Goal: Complete application form

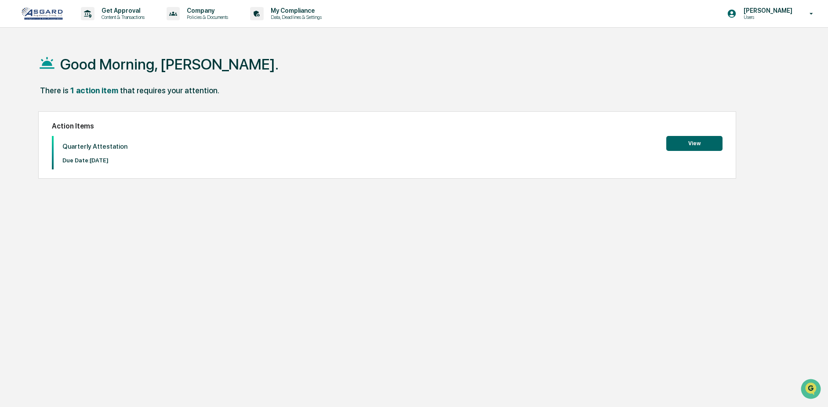
click at [675, 141] on button "View" at bounding box center [694, 143] width 56 height 15
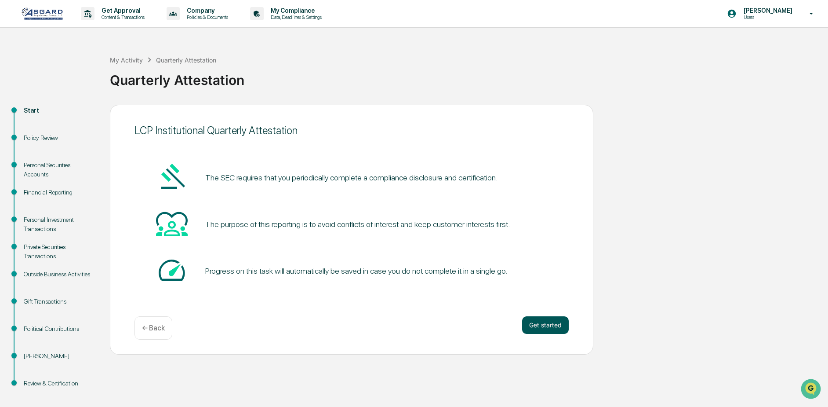
click at [537, 322] on button "Get started" at bounding box center [545, 325] width 47 height 18
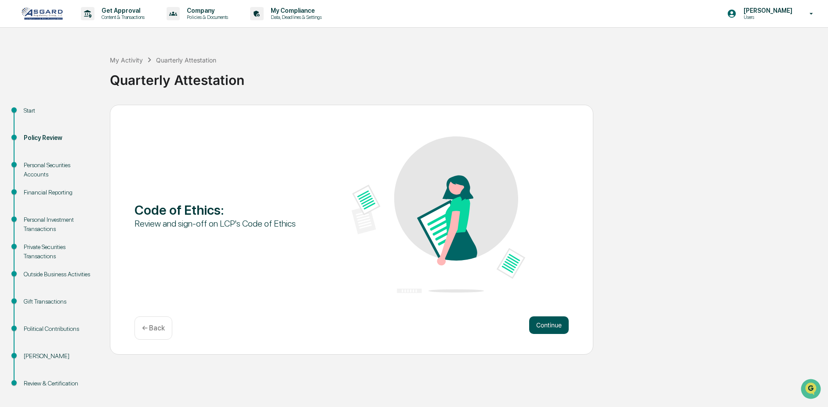
click at [551, 328] on button "Continue" at bounding box center [549, 325] width 40 height 18
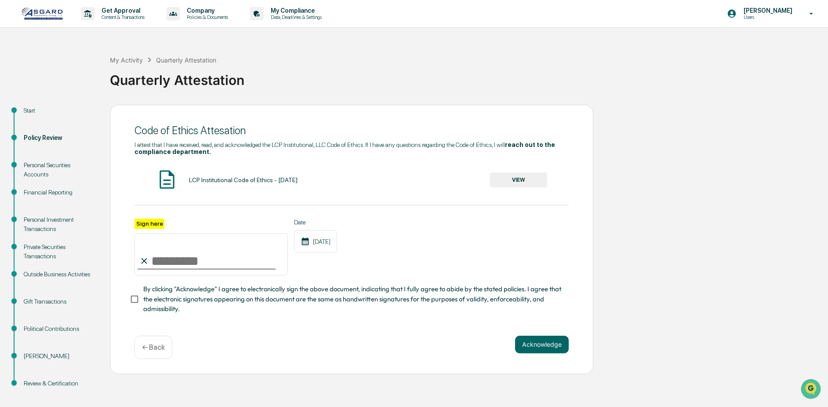
click at [186, 262] on input "Sign here" at bounding box center [211, 254] width 153 height 42
type input "**********"
click at [526, 180] on button "VIEW" at bounding box center [518, 179] width 57 height 15
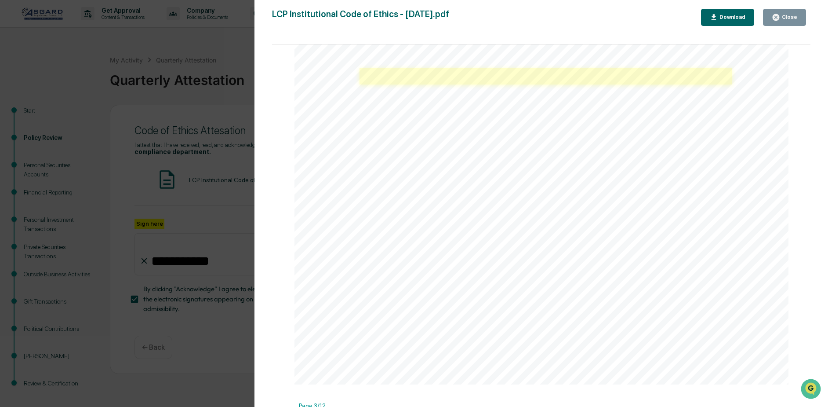
scroll to position [791, 0]
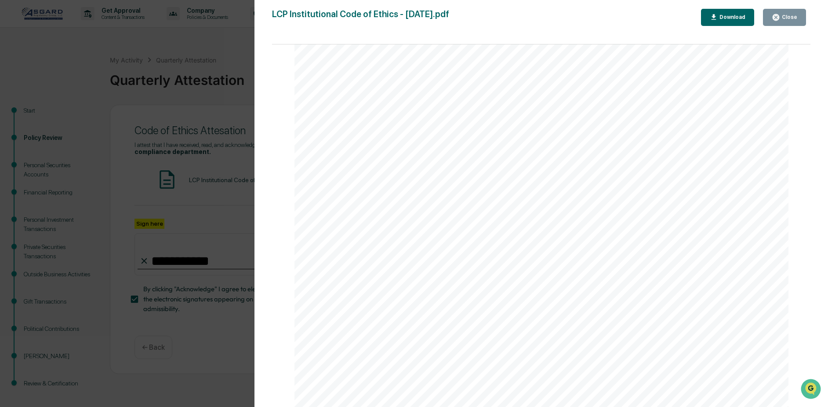
click at [792, 21] on div "Close" at bounding box center [784, 17] width 25 height 8
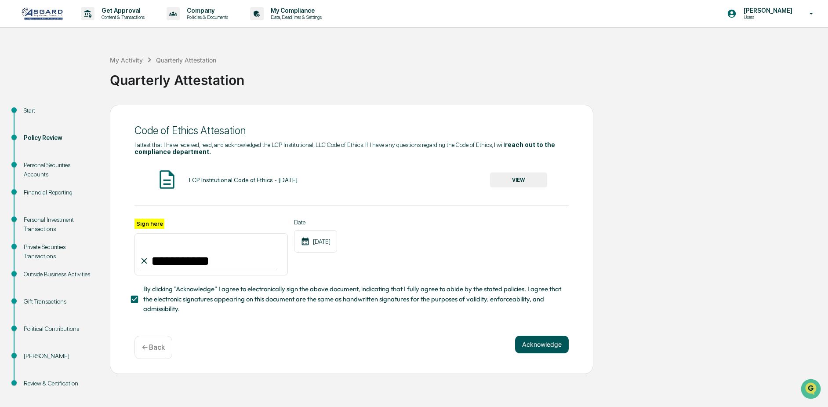
click at [534, 348] on button "Acknowledge" at bounding box center [542, 344] width 54 height 18
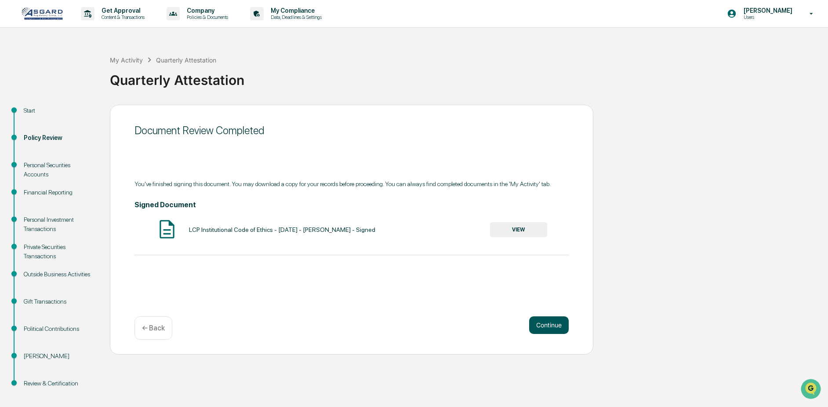
click at [549, 324] on button "Continue" at bounding box center [549, 325] width 40 height 18
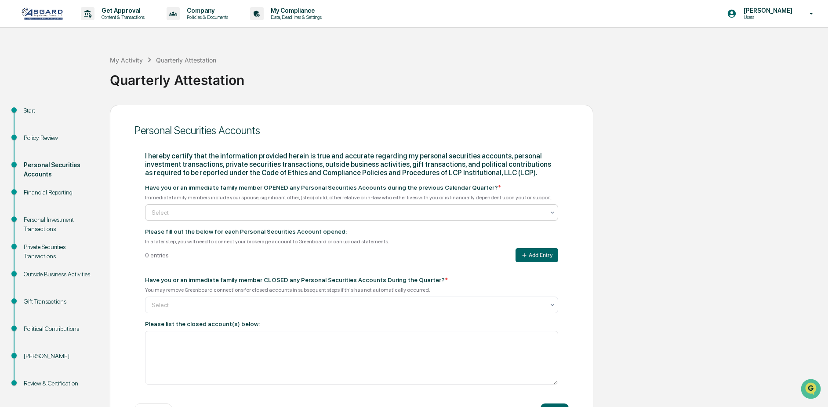
click at [255, 215] on div at bounding box center [348, 212] width 393 height 9
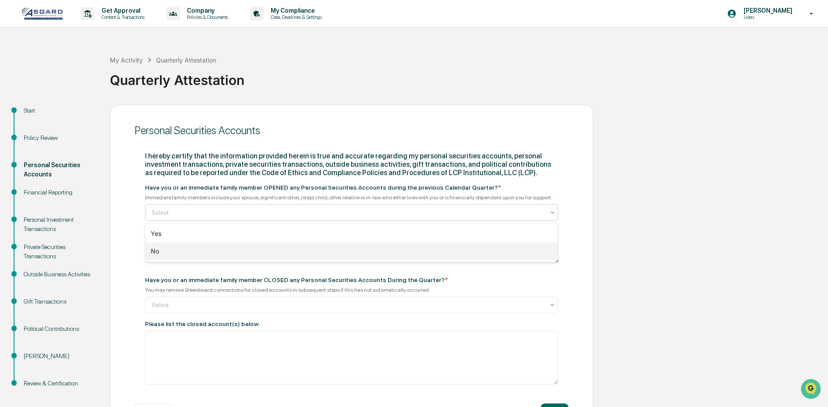
click at [242, 251] on div "No" at bounding box center [351, 251] width 412 height 18
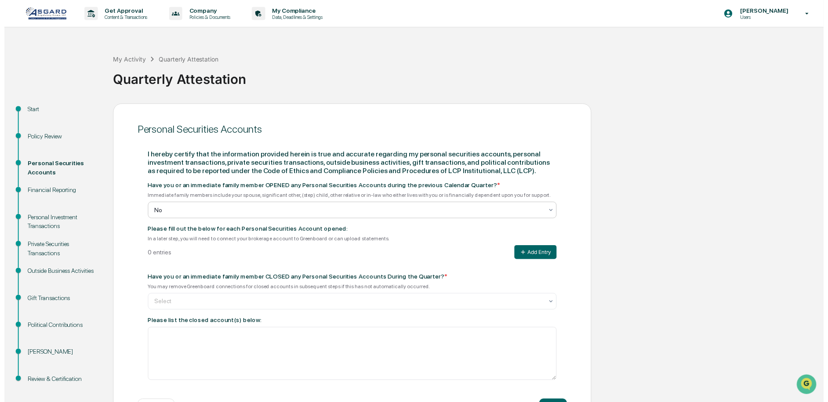
scroll to position [35, 0]
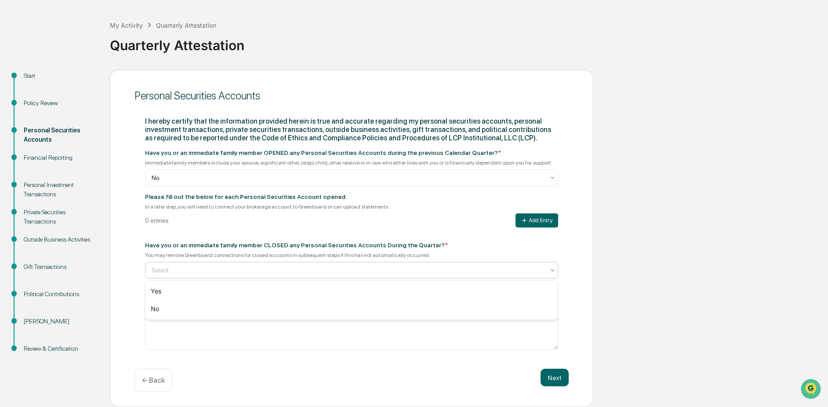
click at [268, 272] on div at bounding box center [348, 270] width 393 height 9
click at [266, 308] on div "No" at bounding box center [351, 309] width 412 height 18
click at [551, 379] on button "Next" at bounding box center [555, 377] width 28 height 18
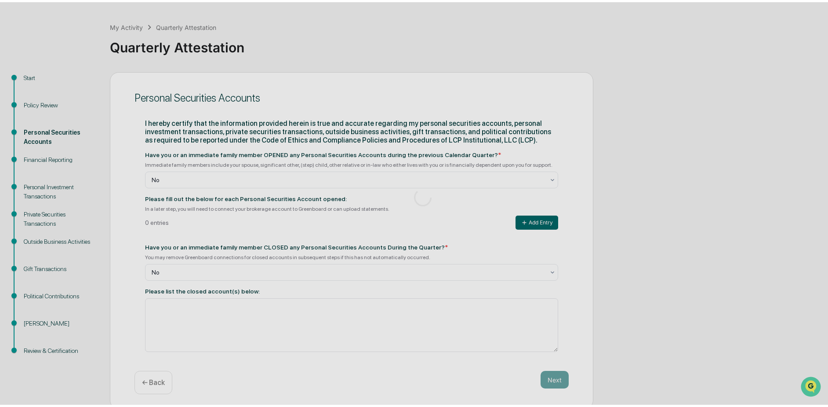
scroll to position [7, 0]
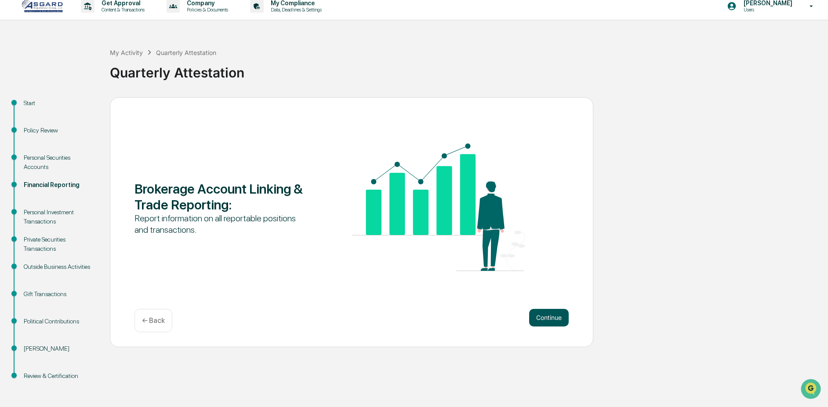
click at [555, 319] on button "Continue" at bounding box center [549, 318] width 40 height 18
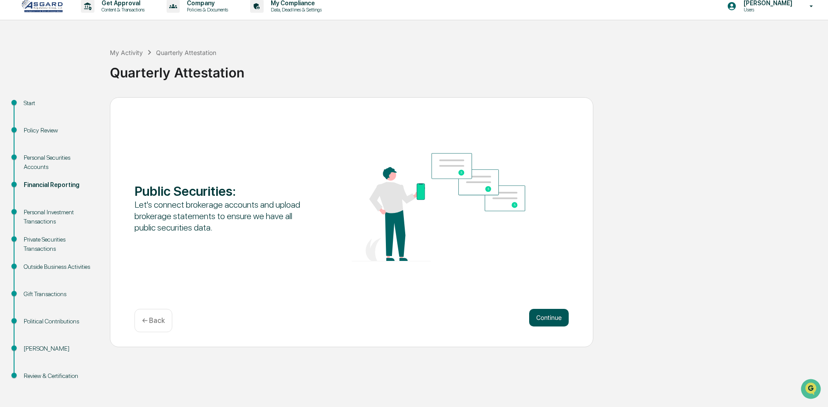
click at [558, 315] on button "Continue" at bounding box center [549, 318] width 40 height 18
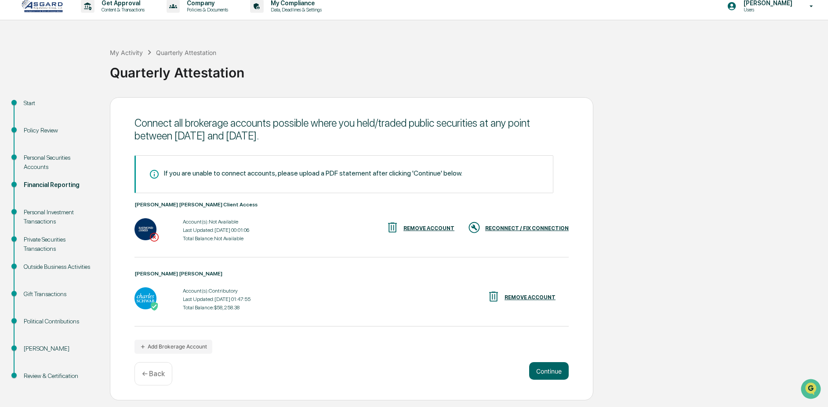
click at [506, 225] on div "RECONNECT / FIX CONNECTION" at bounding box center [527, 228] width 84 height 6
click at [537, 225] on div "RECONNECT / FIX CONNECTION" at bounding box center [527, 228] width 84 height 6
click at [556, 371] on button "Continue" at bounding box center [549, 371] width 40 height 18
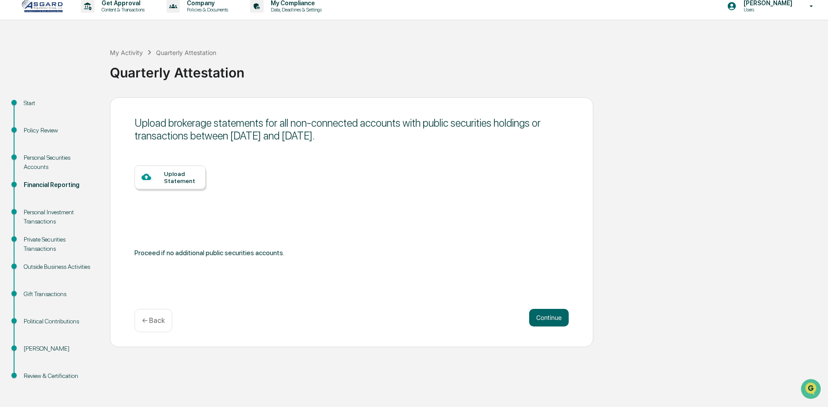
click at [185, 177] on div "Upload Statement" at bounding box center [181, 177] width 35 height 14
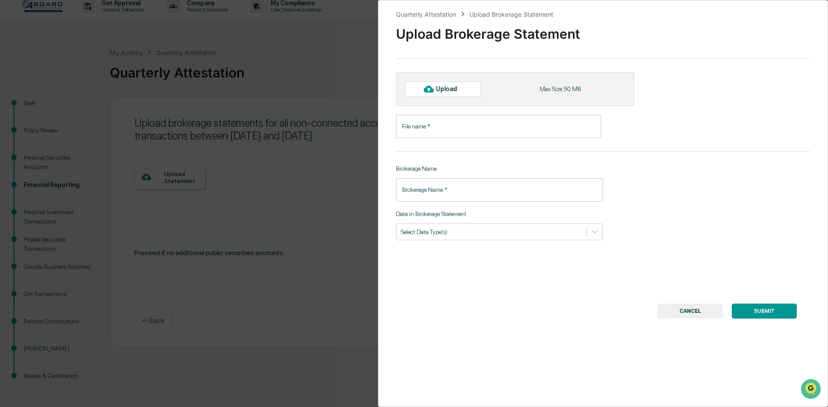
click at [440, 91] on div "Upload" at bounding box center [450, 88] width 29 height 7
type input "**********"
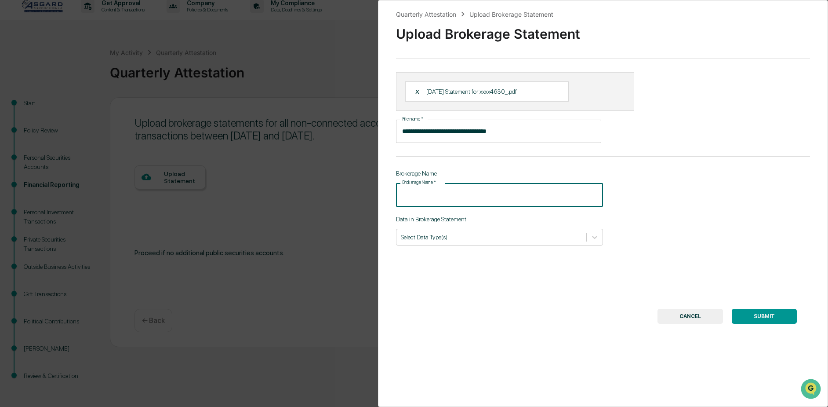
click at [500, 193] on input "Brokerage Name   *" at bounding box center [499, 194] width 207 height 23
type input "**********"
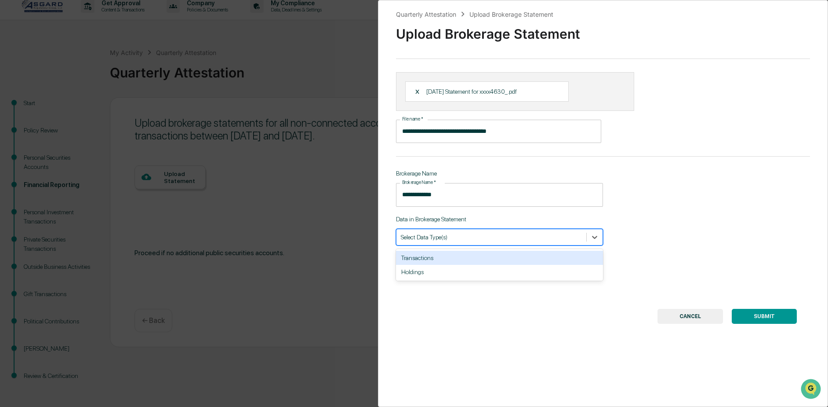
click at [477, 237] on div at bounding box center [491, 237] width 181 height 8
click at [516, 231] on div "Select Data Type(s)" at bounding box center [491, 237] width 190 height 12
click at [490, 260] on div "Transactions" at bounding box center [499, 258] width 207 height 14
click at [444, 259] on div "Holdings" at bounding box center [499, 258] width 207 height 14
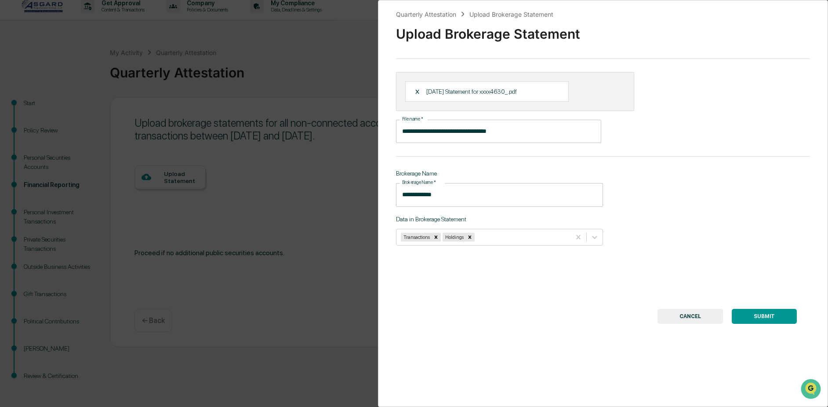
click at [648, 273] on div "**********" at bounding box center [603, 203] width 450 height 407
click at [758, 314] on button "SUBMIT" at bounding box center [764, 316] width 65 height 15
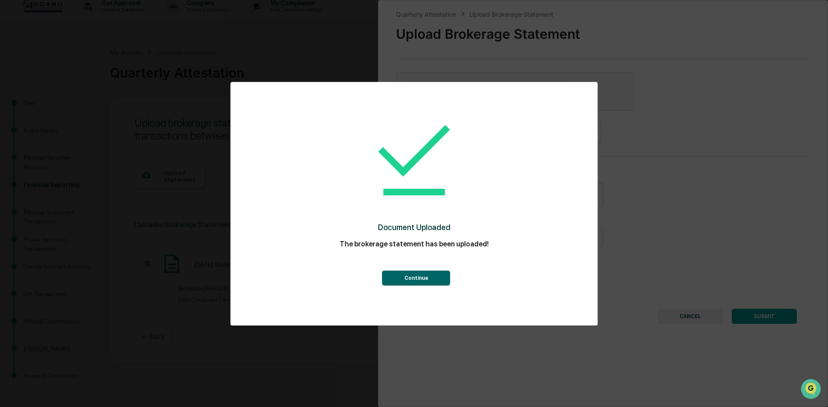
click at [410, 274] on button "Continue" at bounding box center [416, 277] width 68 height 15
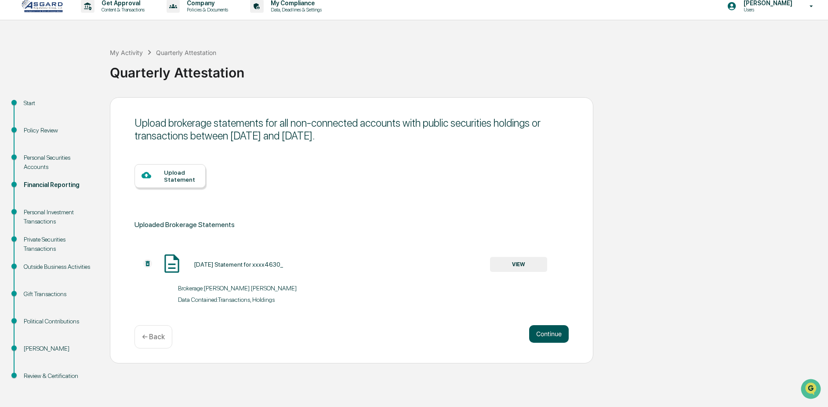
click at [546, 335] on button "Continue" at bounding box center [549, 334] width 40 height 18
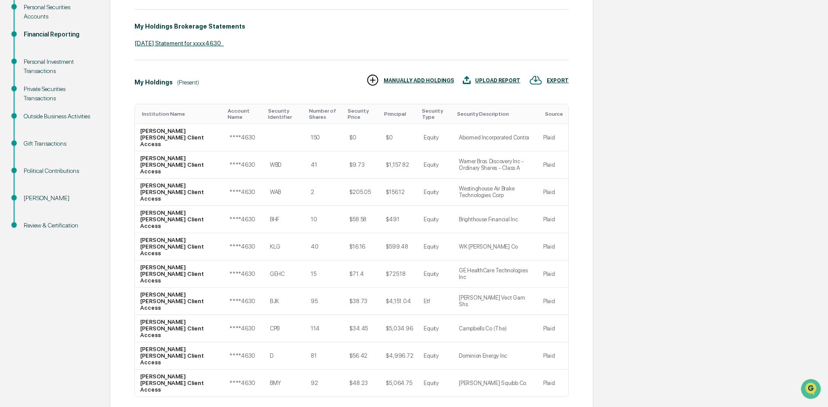
scroll to position [158, 0]
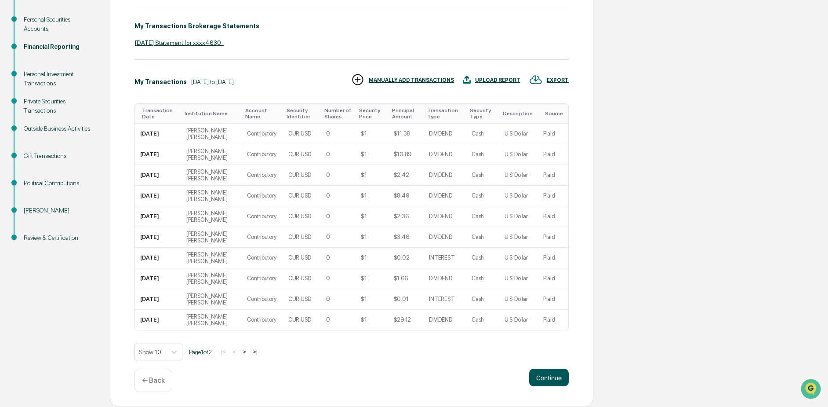
click at [549, 378] on button "Continue" at bounding box center [549, 377] width 40 height 18
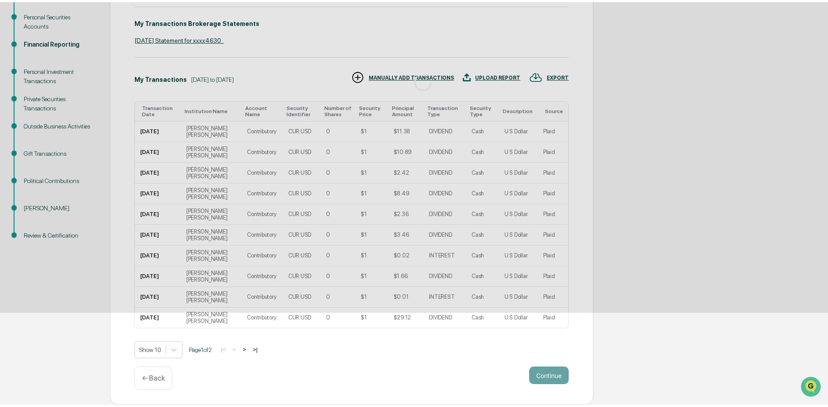
scroll to position [7, 0]
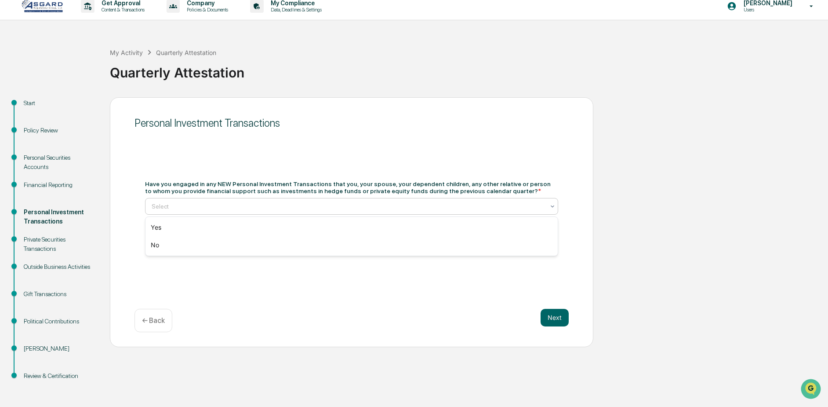
click at [256, 205] on div at bounding box center [348, 206] width 393 height 9
click at [246, 240] on div "No" at bounding box center [351, 245] width 412 height 18
click at [546, 310] on button "Next" at bounding box center [555, 318] width 28 height 18
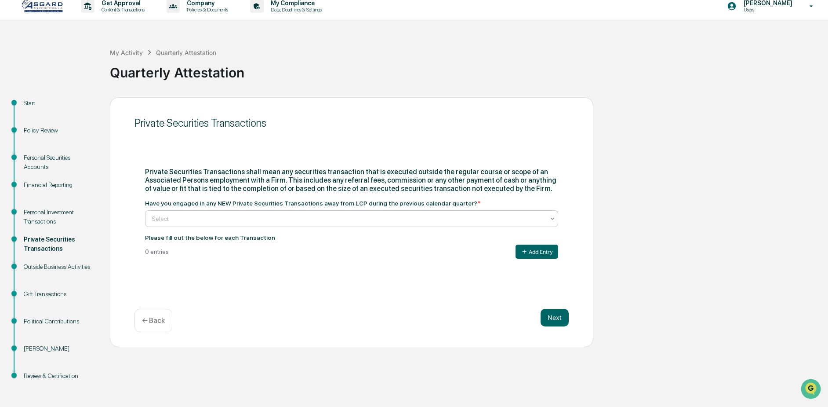
click at [323, 219] on div at bounding box center [348, 218] width 393 height 9
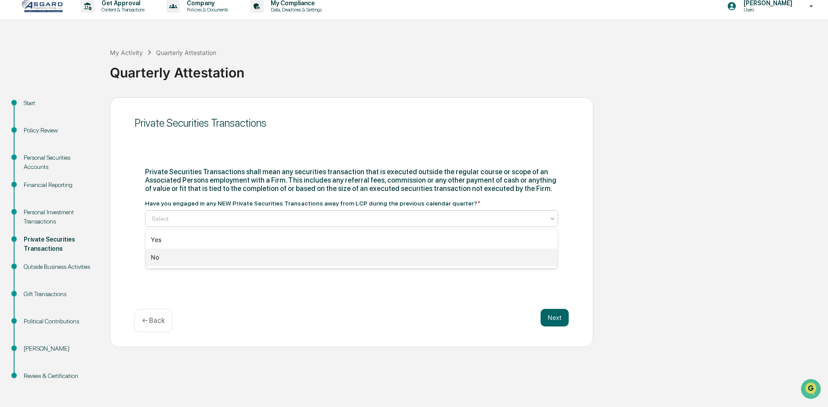
click at [318, 253] on div "No" at bounding box center [351, 257] width 412 height 18
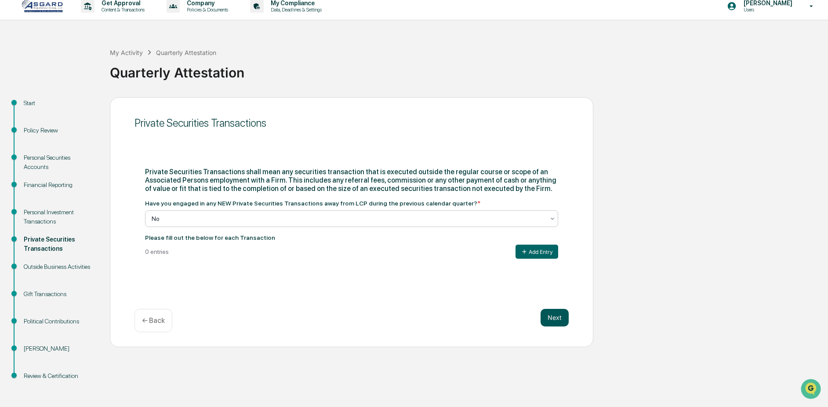
click at [546, 316] on button "Next" at bounding box center [555, 318] width 28 height 18
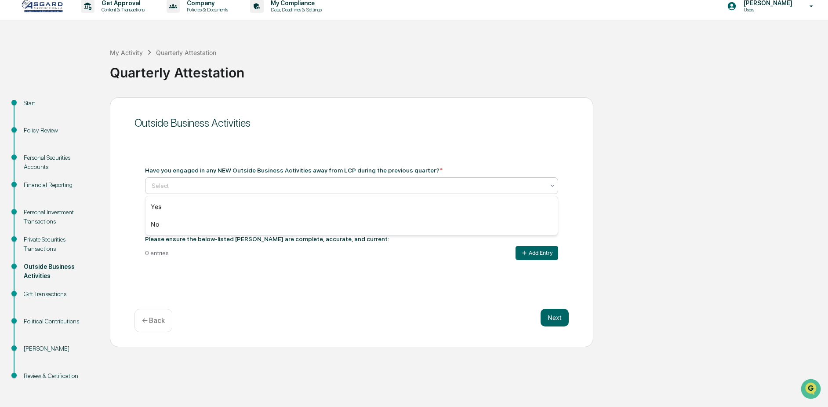
click at [258, 188] on div at bounding box center [348, 185] width 393 height 9
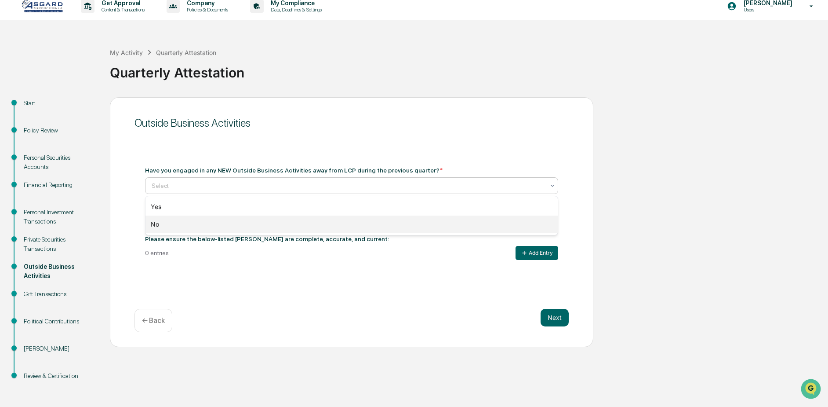
click at [248, 224] on div "No" at bounding box center [351, 224] width 412 height 18
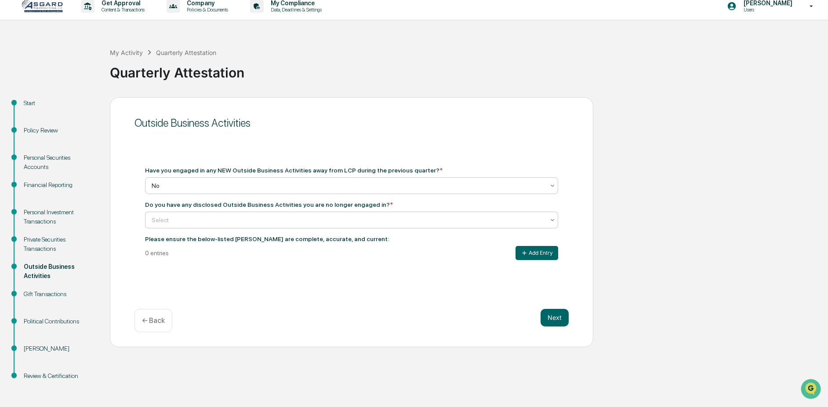
click at [247, 225] on div "Select" at bounding box center [348, 220] width 402 height 12
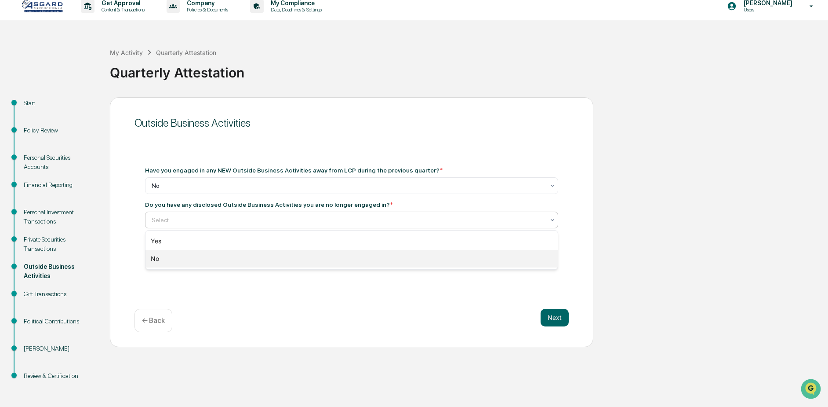
click at [252, 253] on div "No" at bounding box center [351, 259] width 412 height 18
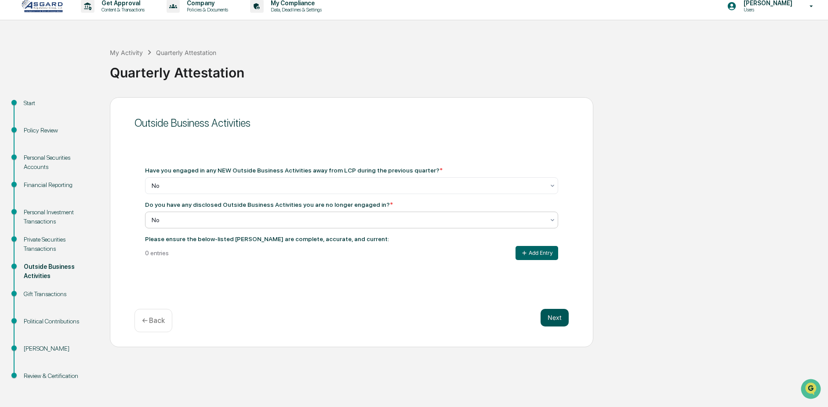
click at [557, 319] on button "Next" at bounding box center [555, 318] width 28 height 18
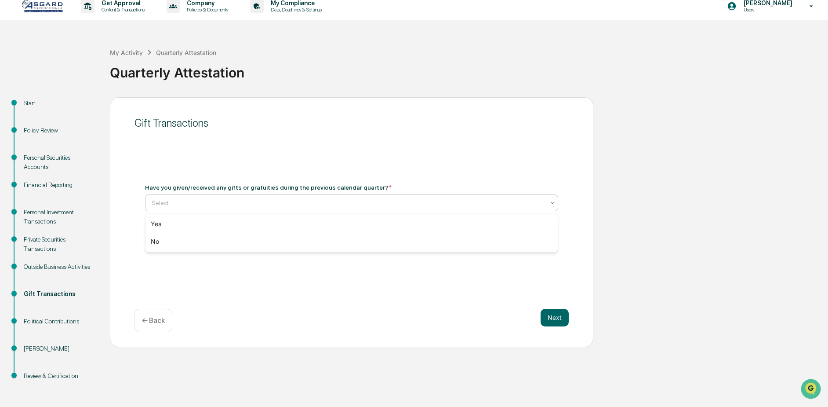
click at [252, 201] on div at bounding box center [348, 202] width 393 height 9
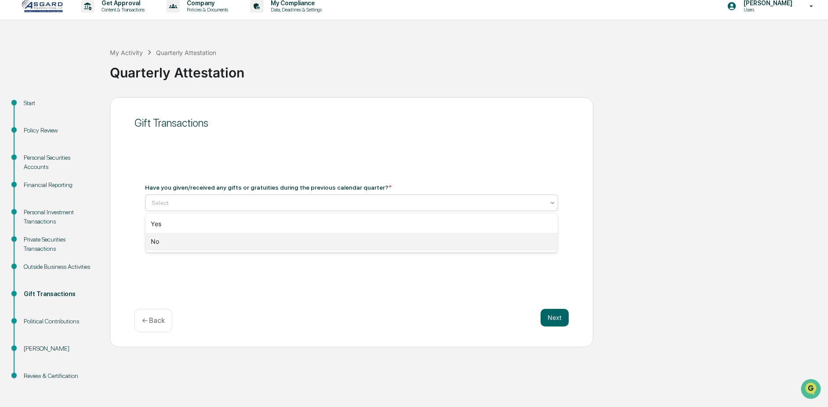
click at [258, 239] on div "No" at bounding box center [351, 242] width 412 height 18
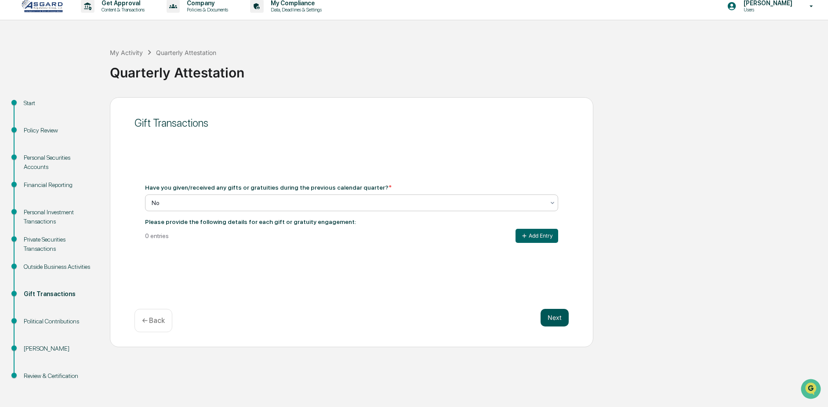
click at [547, 309] on button "Next" at bounding box center [555, 318] width 28 height 18
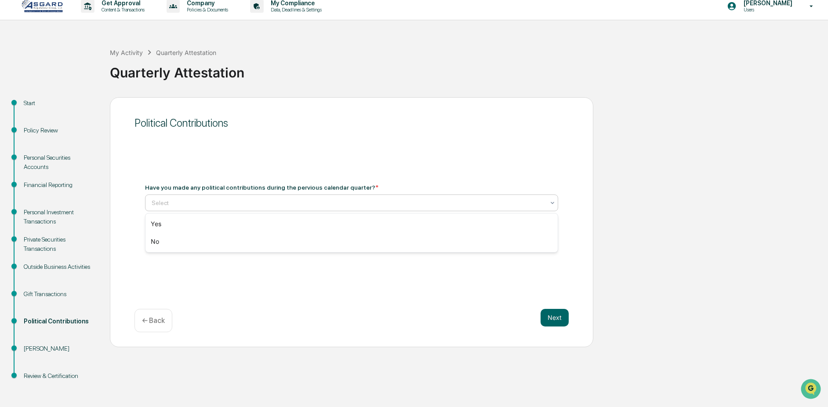
click at [286, 202] on div at bounding box center [348, 202] width 393 height 9
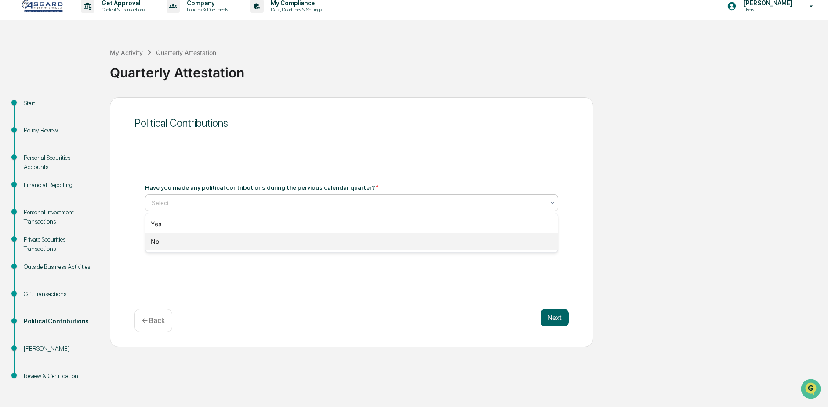
drag, startPoint x: 292, startPoint y: 238, endPoint x: 297, endPoint y: 240, distance: 5.3
click at [294, 239] on div "No" at bounding box center [351, 242] width 412 height 18
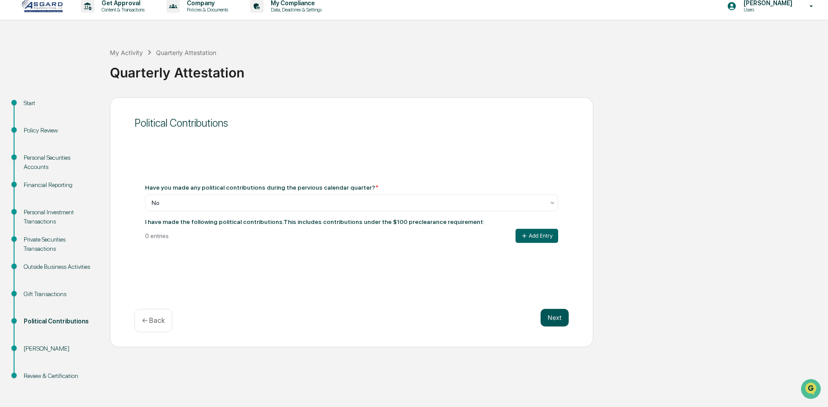
click at [545, 315] on button "Next" at bounding box center [555, 318] width 28 height 18
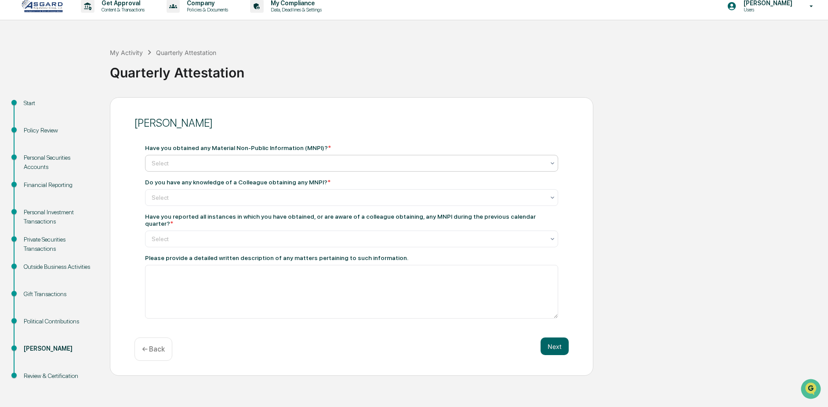
click at [207, 161] on div at bounding box center [348, 163] width 393 height 9
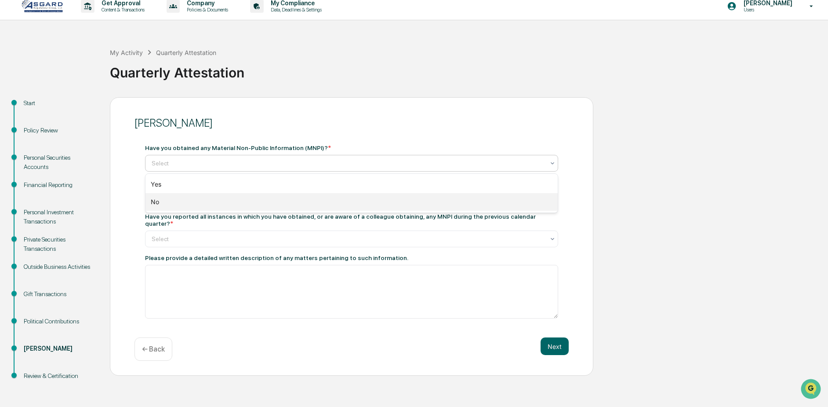
click at [216, 206] on div "No" at bounding box center [351, 202] width 412 height 18
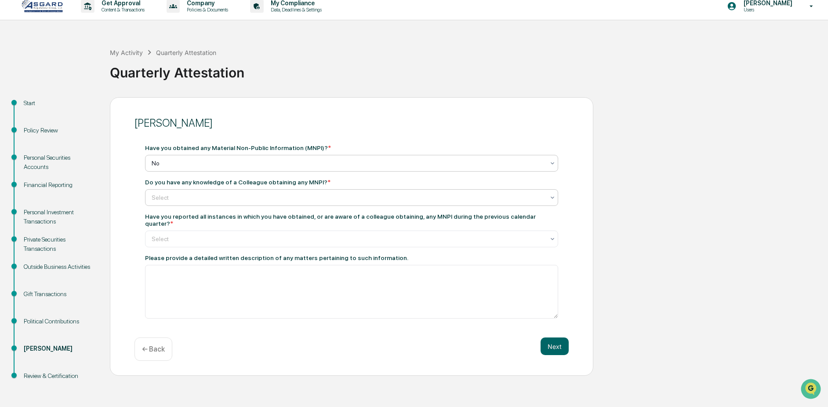
click at [204, 197] on div at bounding box center [348, 197] width 393 height 9
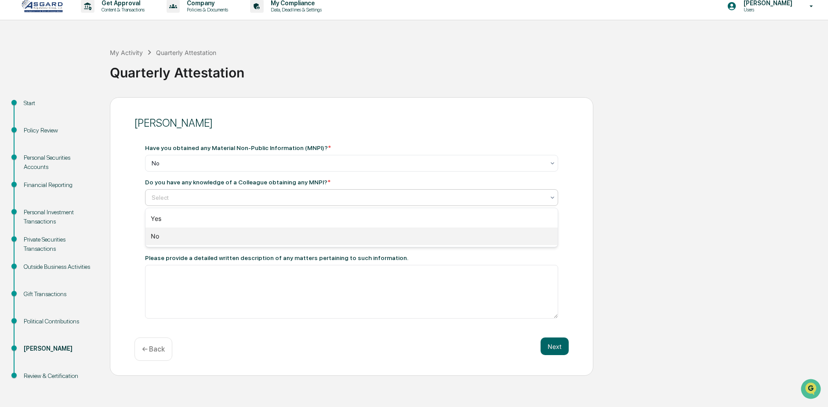
click at [219, 236] on div "No" at bounding box center [351, 236] width 412 height 18
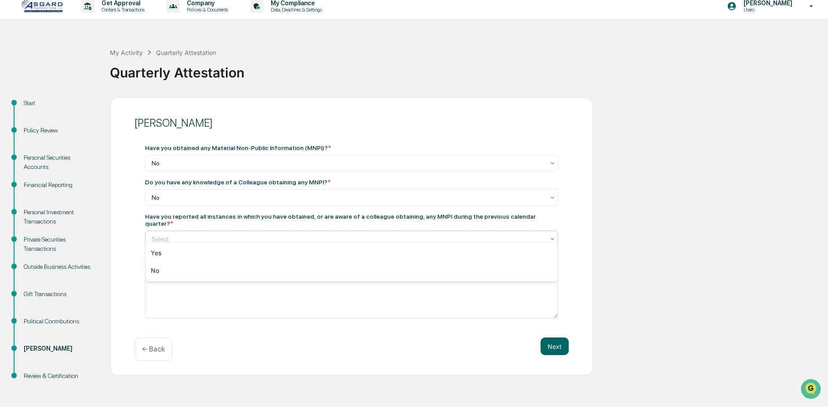
click at [217, 234] on div at bounding box center [348, 238] width 393 height 9
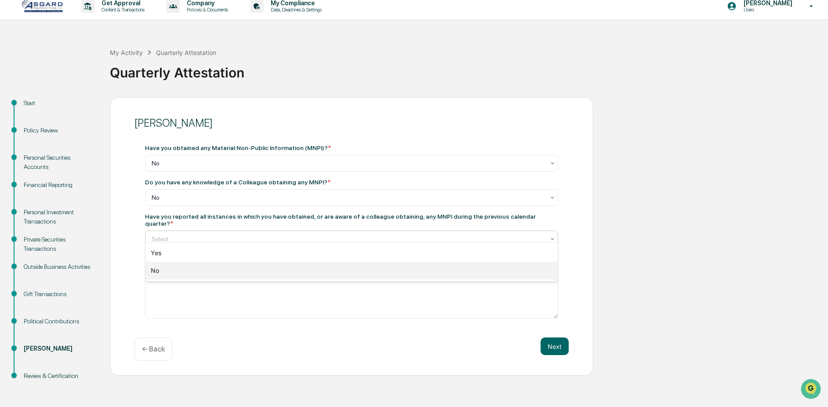
click at [230, 270] on div "No" at bounding box center [351, 271] width 412 height 18
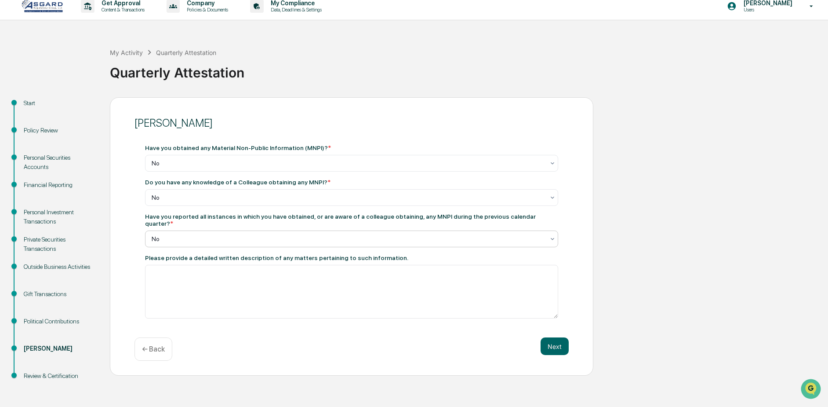
click at [409, 236] on div "No" at bounding box center [348, 239] width 402 height 12
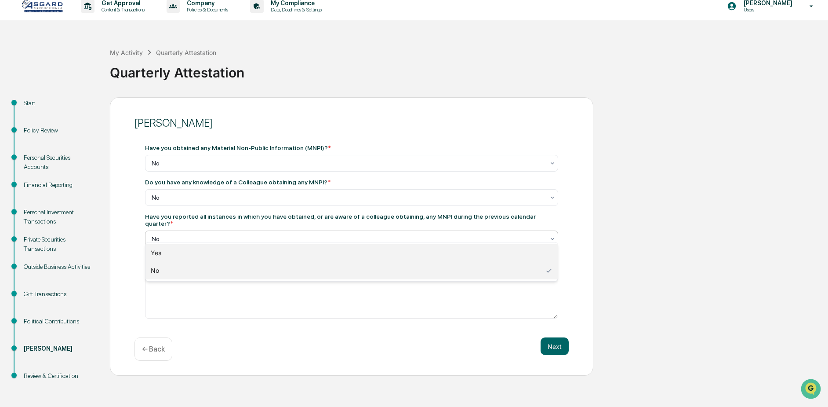
click at [403, 263] on div "No" at bounding box center [351, 271] width 412 height 18
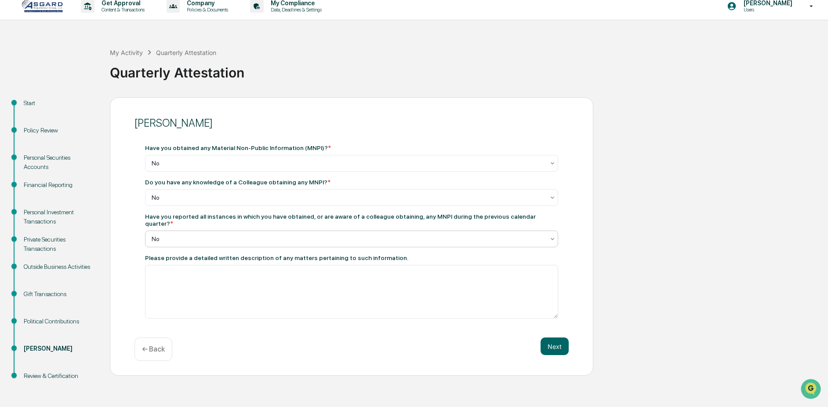
click at [397, 245] on div "Have you obtained any Material Non-Public Information (MNPI)? * No Do you have …" at bounding box center [351, 231] width 413 height 174
click at [392, 241] on div "Have you obtained any Material Non-Public Information (MNPI)? * No Do you have …" at bounding box center [351, 231] width 413 height 174
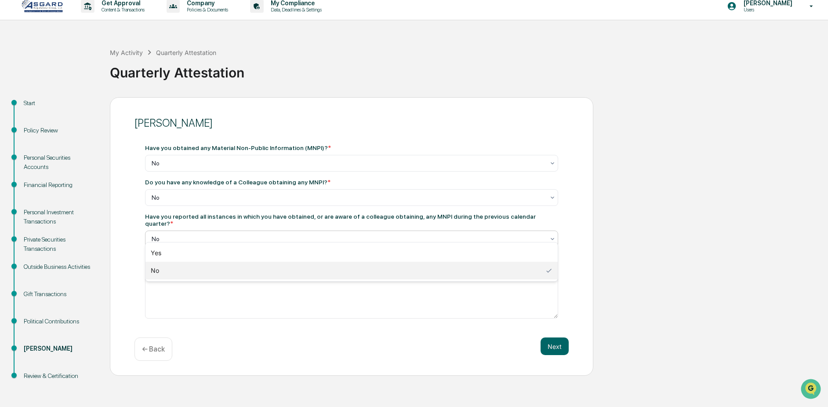
click at [389, 234] on div at bounding box center [348, 238] width 393 height 9
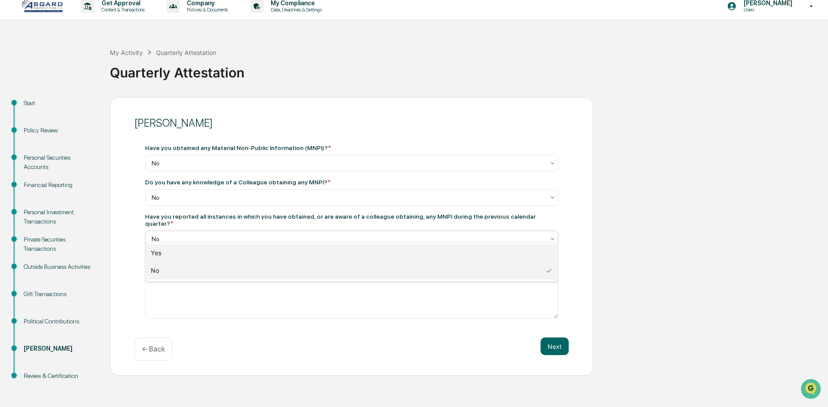
click at [389, 255] on div "Yes" at bounding box center [351, 253] width 412 height 18
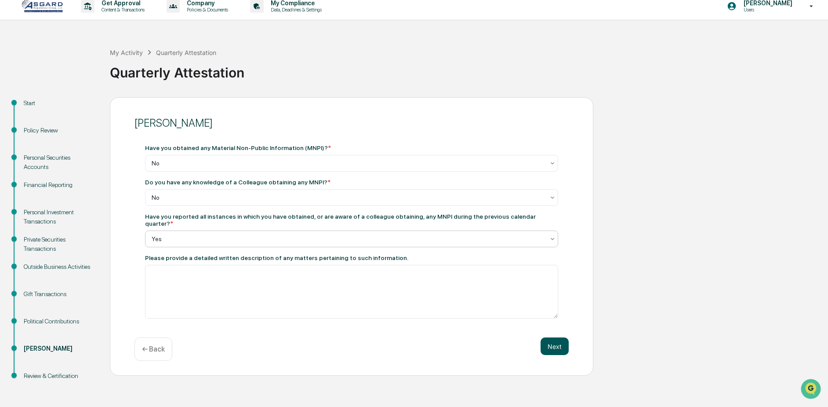
click at [566, 345] on button "Next" at bounding box center [555, 346] width 28 height 18
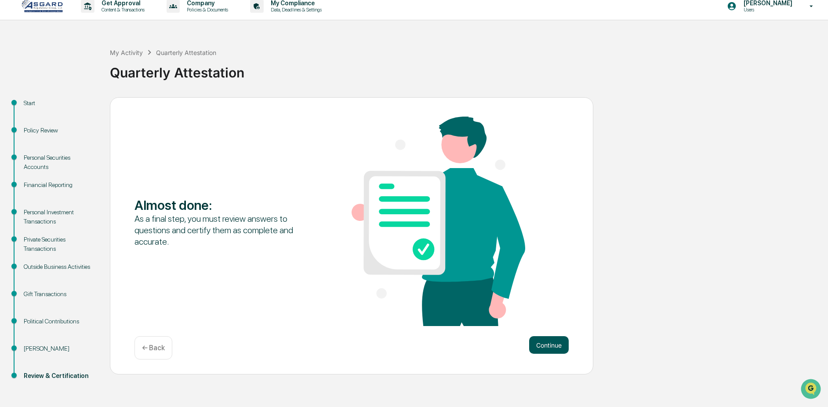
click at [543, 346] on button "Continue" at bounding box center [549, 345] width 40 height 18
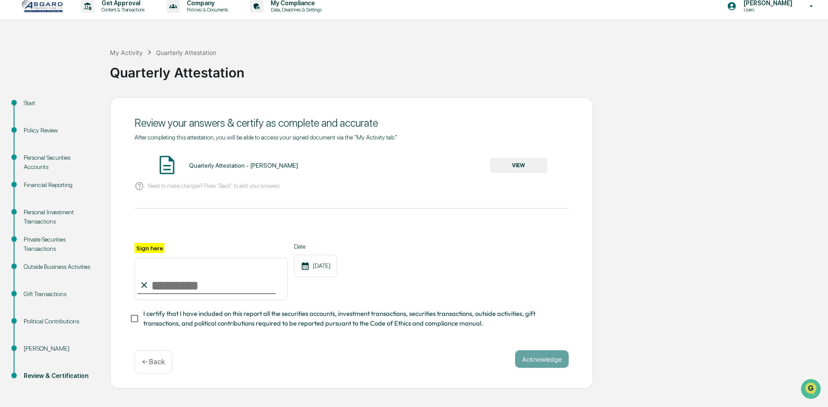
click at [184, 280] on input "Sign here" at bounding box center [211, 279] width 153 height 42
type input "**********"
click at [513, 173] on div "Quarterly Attestation - [PERSON_NAME] VIEW" at bounding box center [352, 165] width 434 height 23
click at [516, 161] on button "VIEW" at bounding box center [518, 165] width 57 height 15
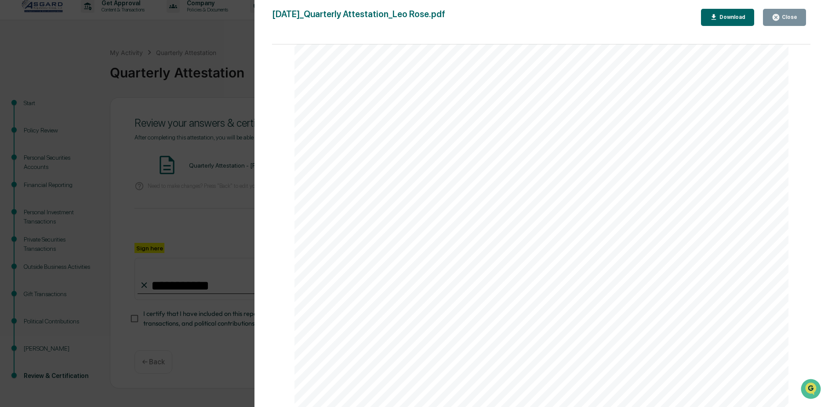
scroll to position [659, 0]
click at [782, 21] on div "Close" at bounding box center [784, 17] width 25 height 8
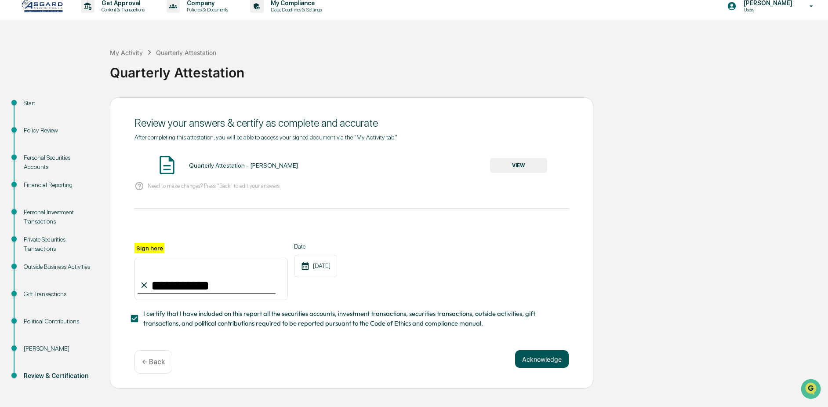
click at [539, 364] on button "Acknowledge" at bounding box center [542, 359] width 54 height 18
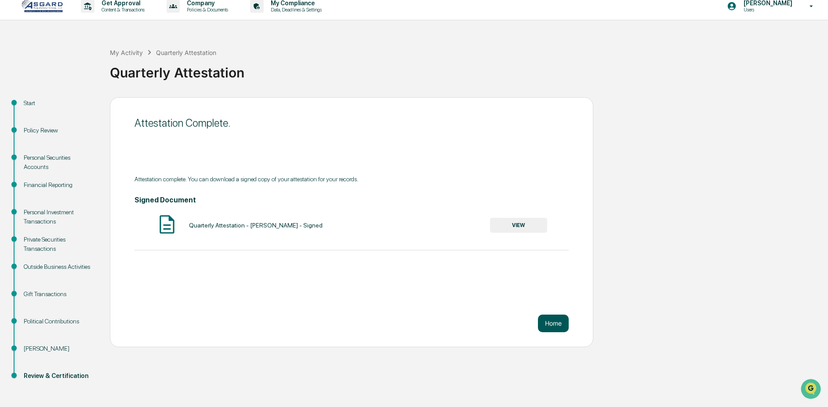
click at [560, 326] on button "Home" at bounding box center [553, 323] width 31 height 18
